Goal: Browse casually: Explore the website without a specific task or goal

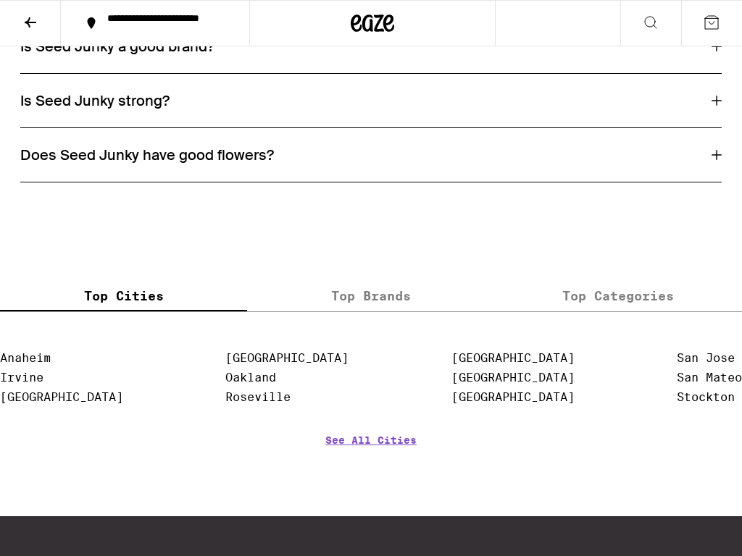
scroll to position [2822, 0]
